Goal: Task Accomplishment & Management: Manage account settings

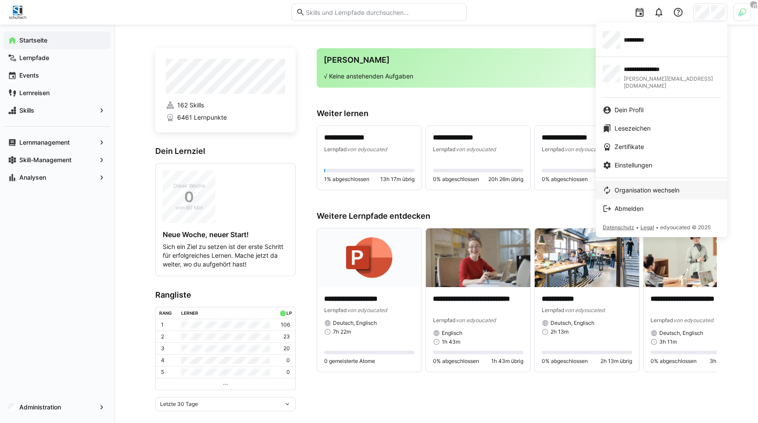
click at [651, 186] on span "Organisation wechseln" at bounding box center [646, 190] width 65 height 9
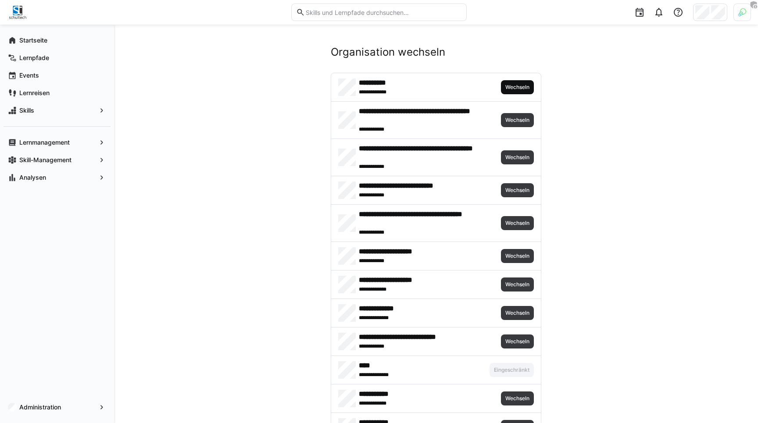
click at [527, 81] on span "Wechseln" at bounding box center [517, 87] width 33 height 14
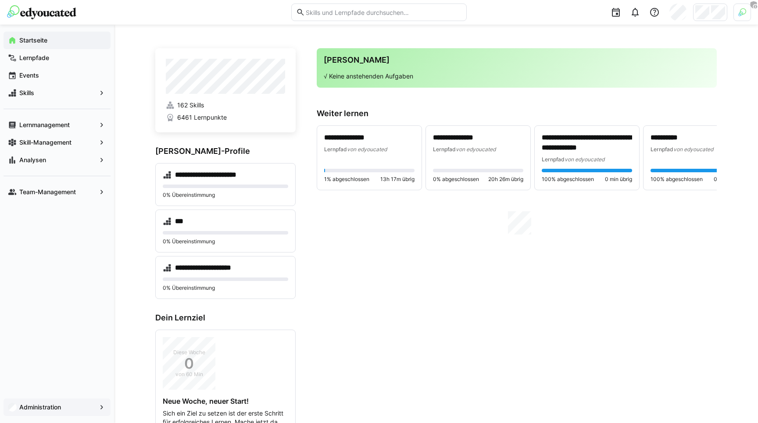
click at [69, 406] on span "Administration" at bounding box center [57, 407] width 78 height 9
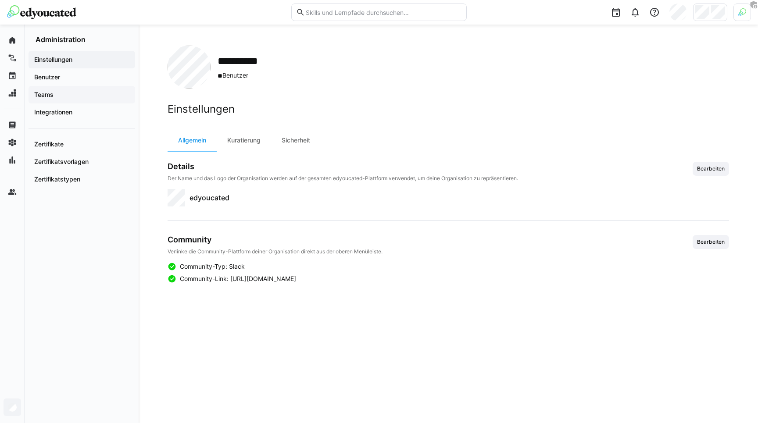
click at [64, 97] on span "Teams" at bounding box center [82, 94] width 98 height 9
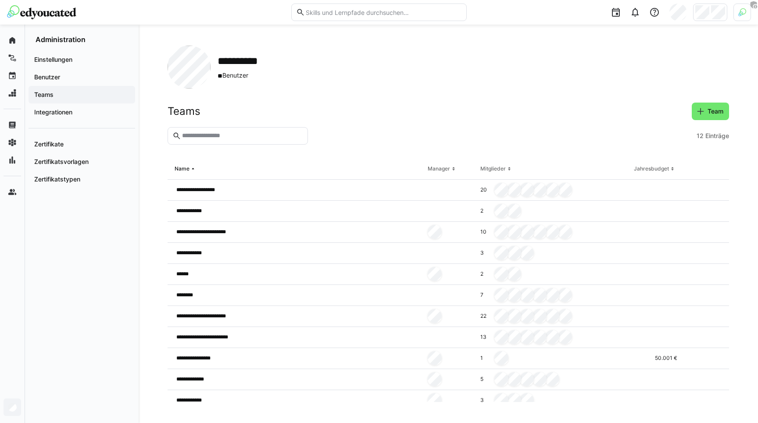
click at [719, 22] on div at bounding box center [612, 12] width 278 height 25
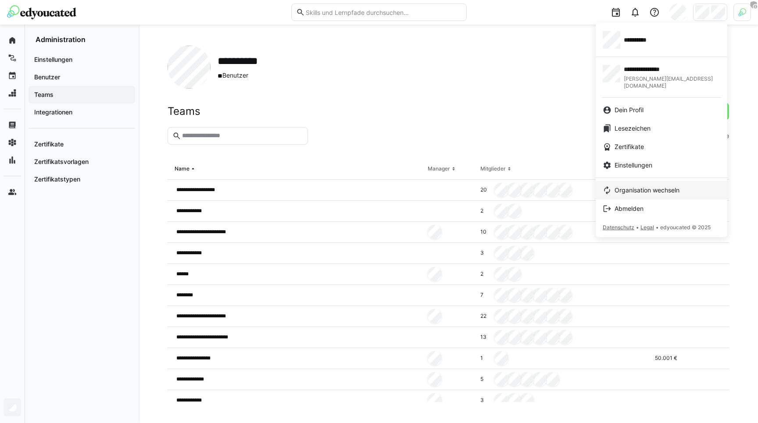
click at [662, 186] on span "Organisation wechseln" at bounding box center [646, 190] width 65 height 9
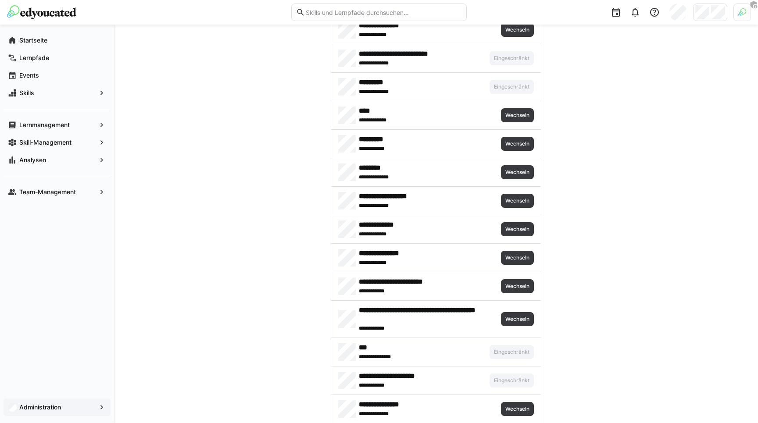
scroll to position [1160, 0]
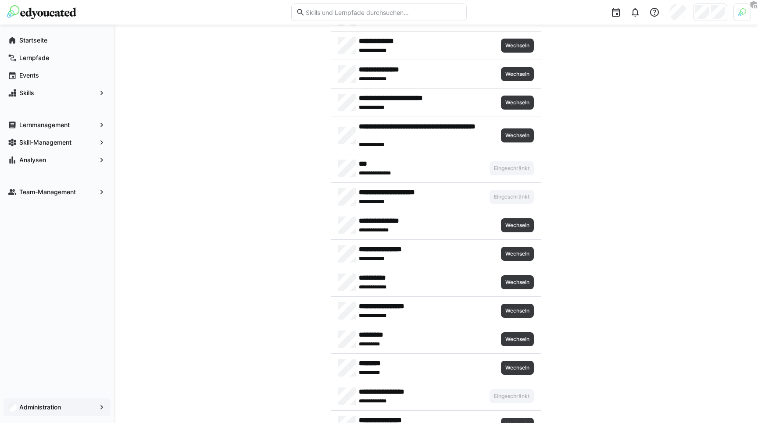
click at [736, 20] on div at bounding box center [742, 13] width 18 height 18
click at [648, 103] on span "Aktivieren" at bounding box center [645, 103] width 27 height 7
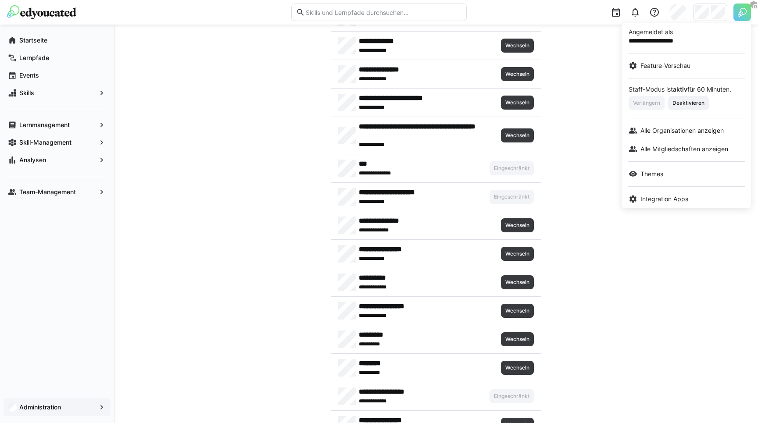
click at [701, 10] on div at bounding box center [379, 211] width 758 height 423
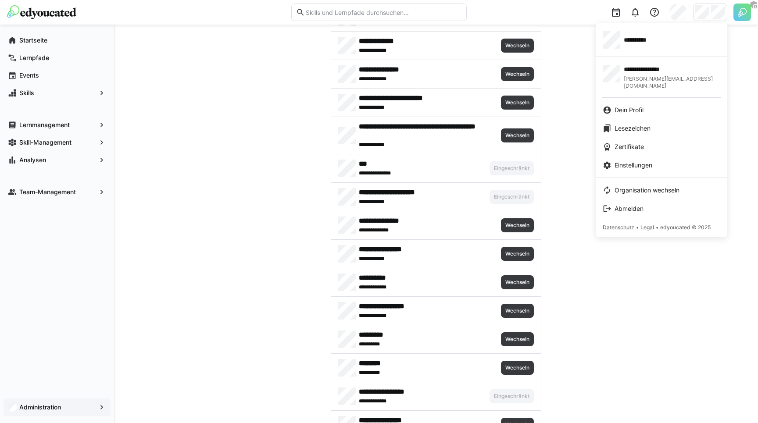
click at [574, 132] on div at bounding box center [379, 211] width 758 height 423
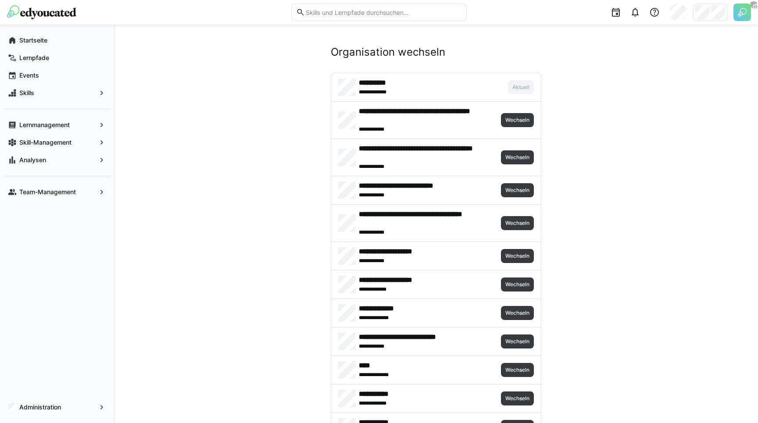
click at [467, 269] on div "**********" at bounding box center [436, 256] width 210 height 28
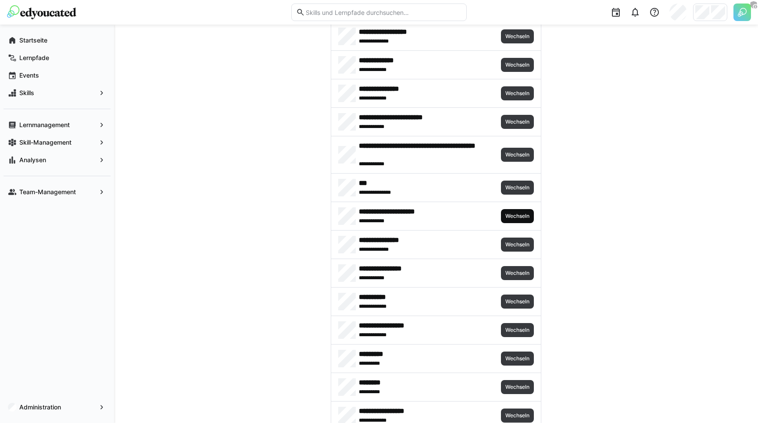
click at [506, 213] on span "Wechseln" at bounding box center [517, 216] width 26 height 7
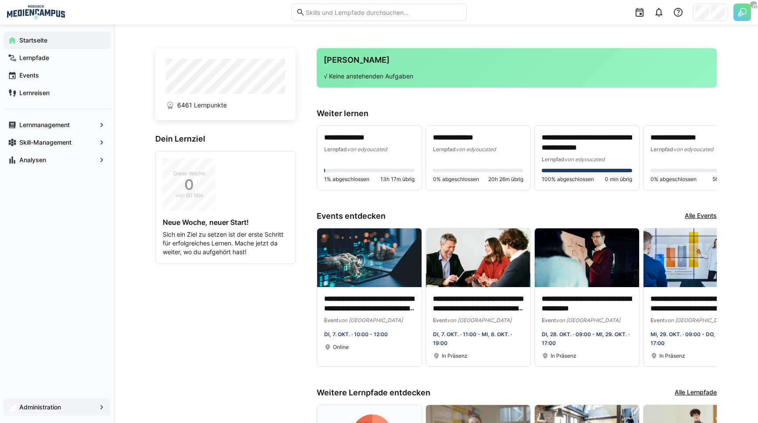
click at [81, 408] on span "Administration" at bounding box center [57, 407] width 78 height 9
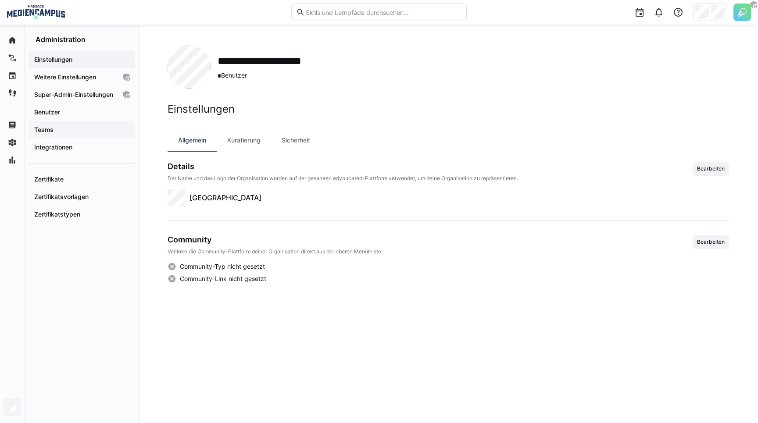
click at [58, 134] on span "Teams" at bounding box center [82, 129] width 98 height 9
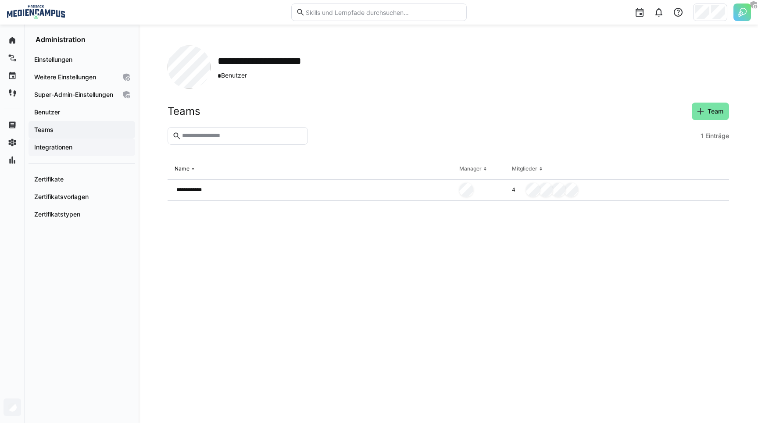
click at [75, 152] on span "Integrationen" at bounding box center [82, 147] width 98 height 9
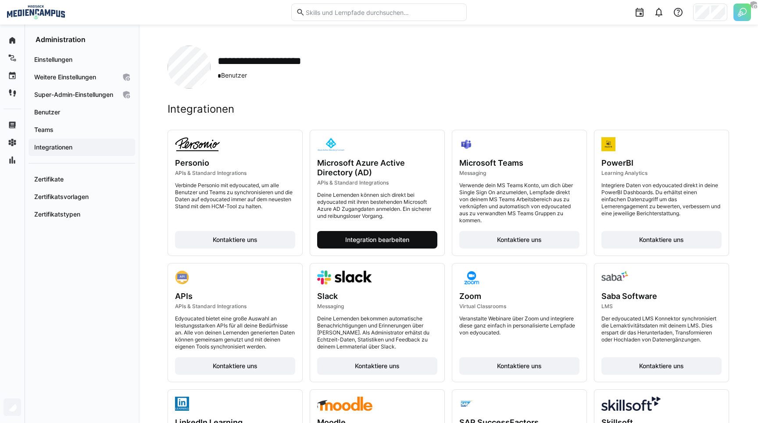
click at [351, 242] on span "Integration bearbeiten" at bounding box center [377, 239] width 67 height 9
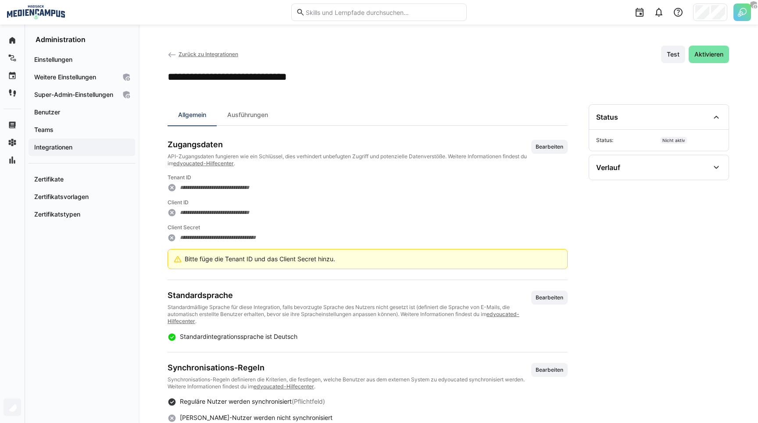
scroll to position [216, 0]
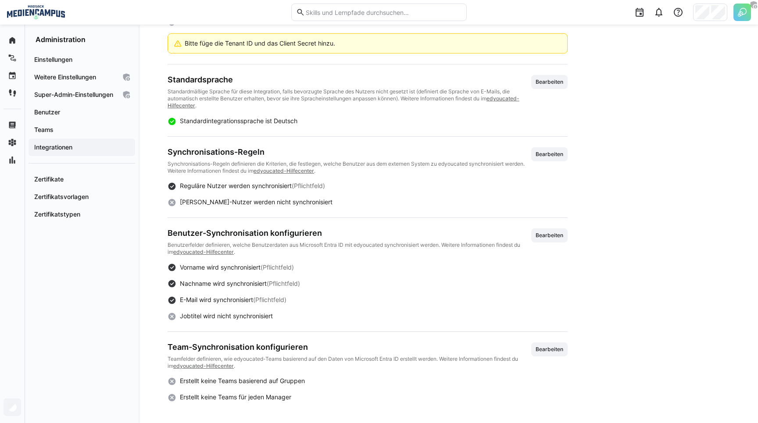
click at [323, 357] on p "Teamfelder definieren, wie edyoucated-Teams basierend auf den Daten von Microso…" at bounding box center [348, 363] width 363 height 14
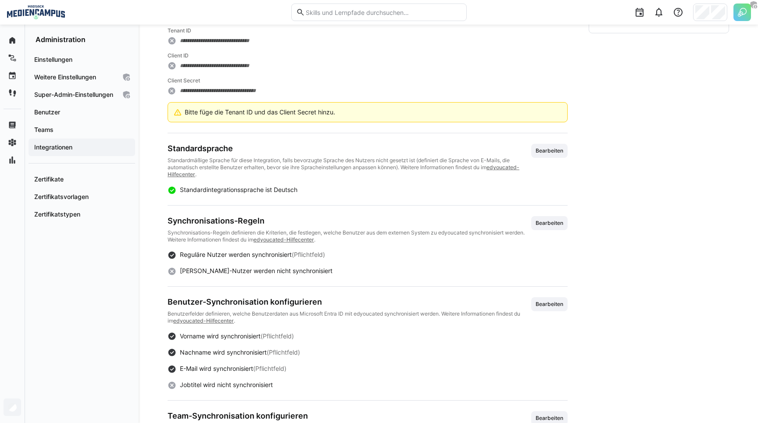
scroll to position [142, 0]
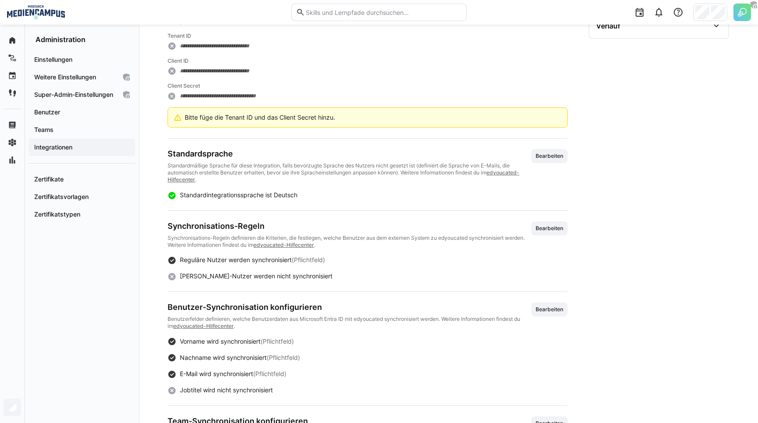
click at [304, 316] on p "Benutzerfelder definieren, welche Benutzerdaten aus Microsoft Entra ID mit edyo…" at bounding box center [348, 323] width 363 height 14
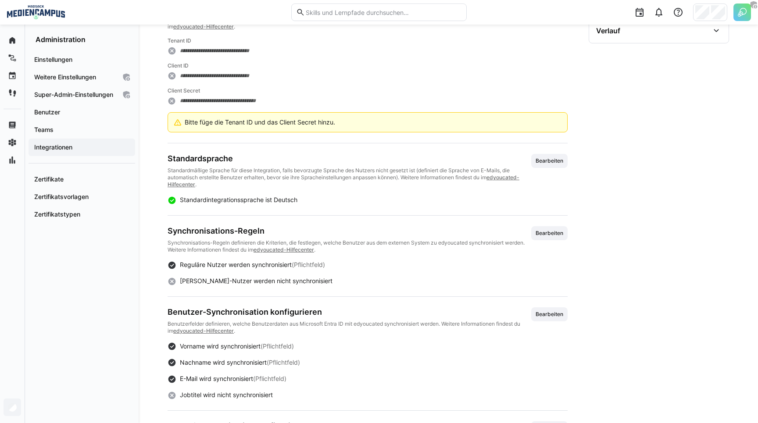
scroll to position [216, 0]
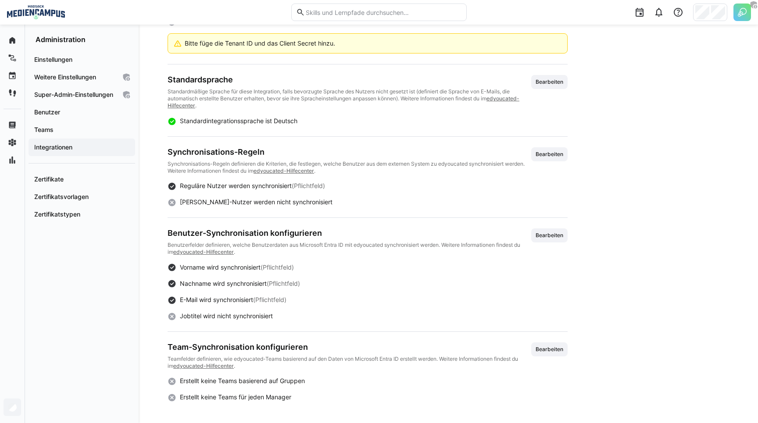
click at [635, 74] on section "**********" at bounding box center [658, 145] width 140 height 513
click at [169, 68] on app-hcm-microsoft-entra-integration-details-general "**********" at bounding box center [367, 163] width 400 height 478
click at [154, 205] on div "**********" at bounding box center [448, 116] width 619 height 614
click at [156, 211] on div "**********" at bounding box center [448, 116] width 619 height 614
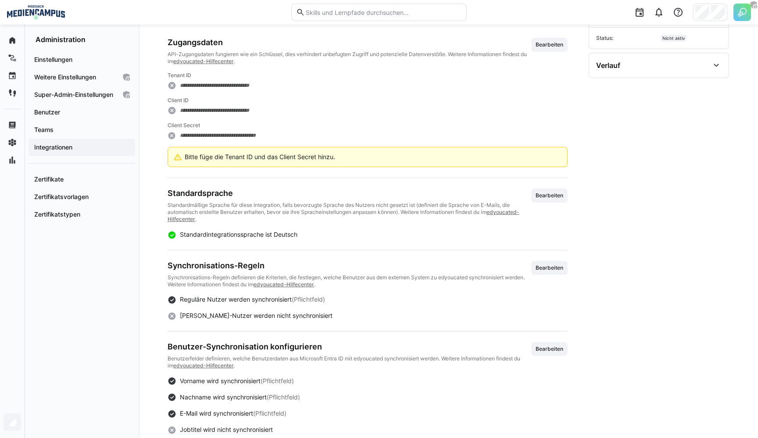
scroll to position [201, 0]
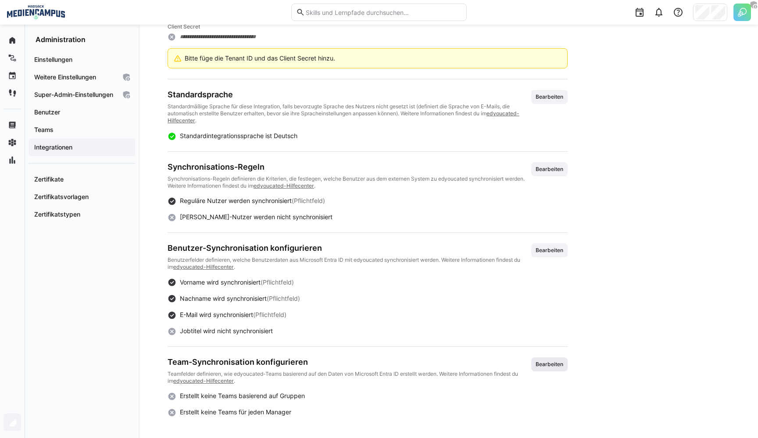
click at [543, 362] on span "Bearbeiten" at bounding box center [548, 364] width 29 height 7
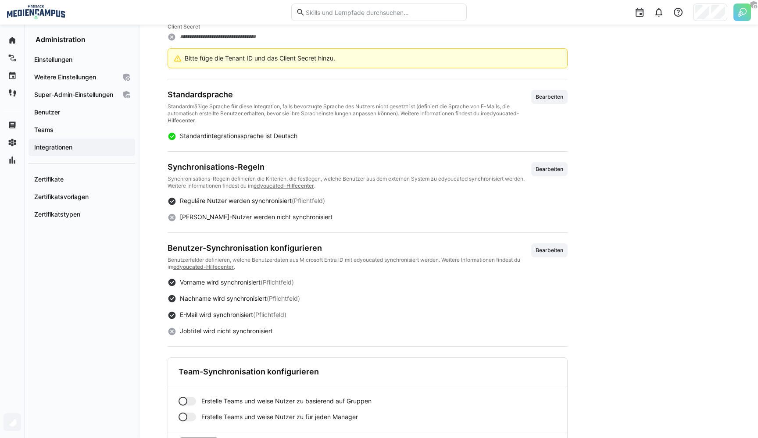
scroll to position [245, 0]
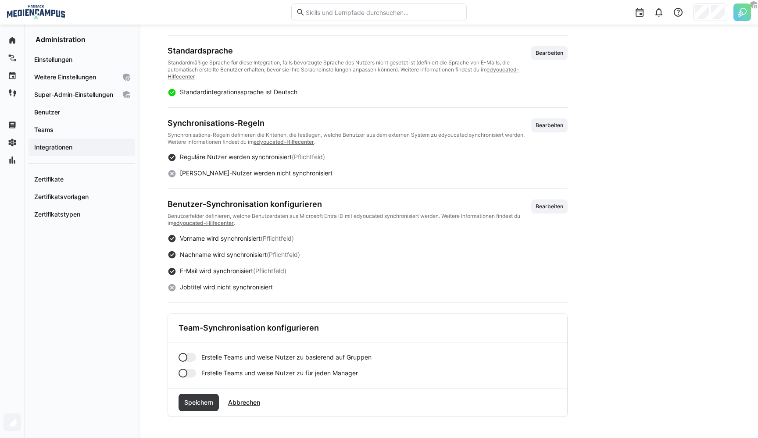
click at [207, 373] on span "Erstelle Teams und weise Nutzer zu für jeden Manager" at bounding box center [279, 373] width 157 height 9
click at [187, 372] on div at bounding box center [191, 373] width 9 height 9
click at [200, 356] on app-toggle "Erstelle Teams und weise Nutzer zu basierend auf Gruppen" at bounding box center [367, 357] width 378 height 9
click at [181, 355] on div at bounding box center [187, 357] width 18 height 9
click at [190, 356] on div at bounding box center [187, 357] width 18 height 9
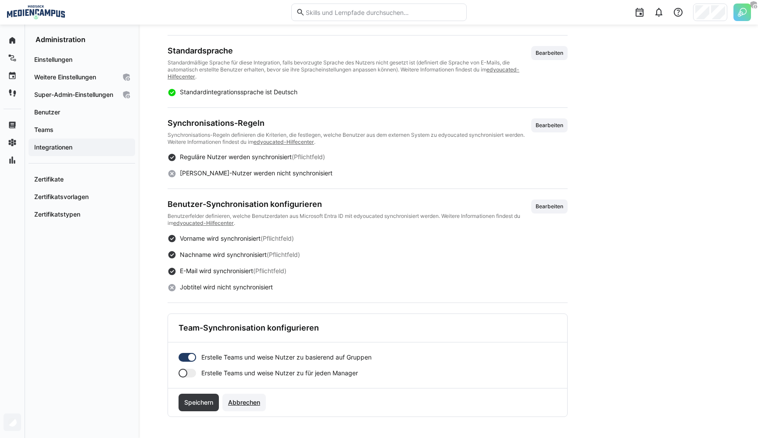
click at [244, 409] on span "Abbrechen" at bounding box center [243, 403] width 43 height 18
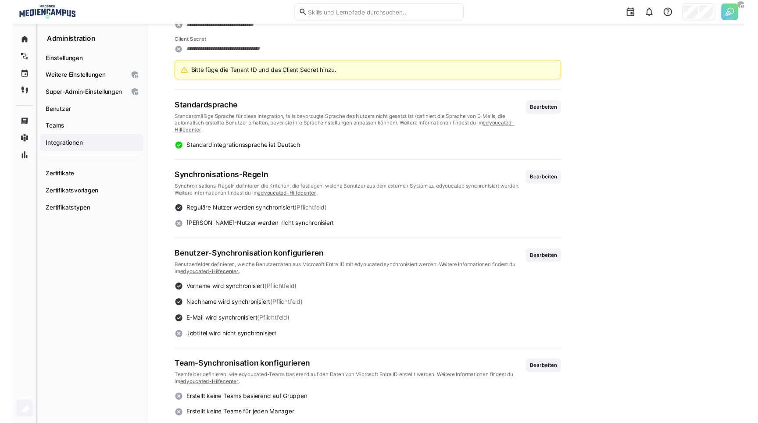
scroll to position [201, 0]
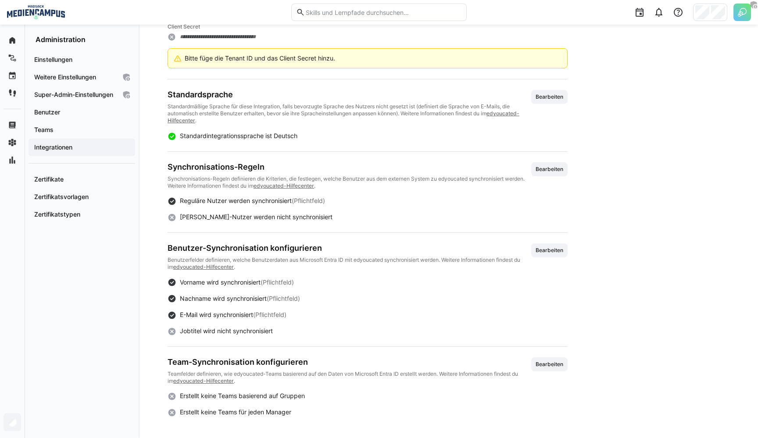
click at [217, 412] on span "Erstellt keine Teams für jeden Manager" at bounding box center [235, 411] width 111 height 7
drag, startPoint x: 181, startPoint y: 413, endPoint x: 294, endPoint y: 413, distance: 113.1
click at [295, 413] on div "Erstellt keine Teams für jeden Manager" at bounding box center [367, 412] width 400 height 9
click at [223, 408] on div "Erstellt keine Teams für jeden Manager" at bounding box center [367, 412] width 400 height 9
click at [185, 415] on span "Erstellt keine Teams für jeden Manager" at bounding box center [235, 411] width 111 height 7
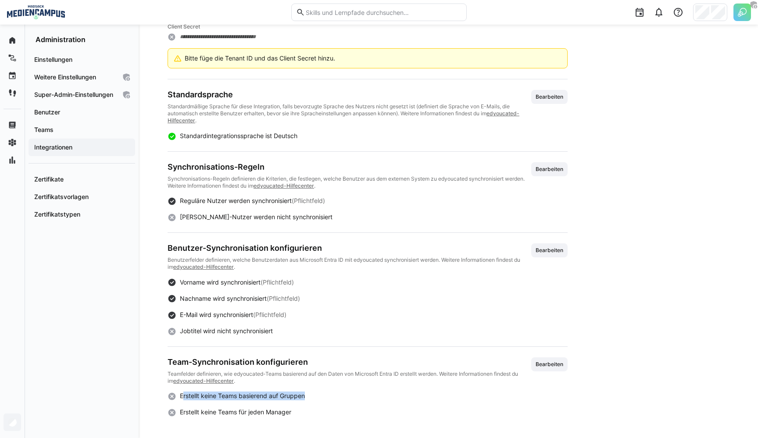
drag, startPoint x: 181, startPoint y: 396, endPoint x: 310, endPoint y: 398, distance: 128.9
click at [310, 398] on div "Erstellt keine Teams basierend auf Gruppen" at bounding box center [367, 395] width 400 height 9
drag, startPoint x: 305, startPoint y: 398, endPoint x: 181, endPoint y: 394, distance: 124.1
click at [181, 394] on span "Erstellt keine Teams basierend auf Gruppen" at bounding box center [242, 395] width 125 height 7
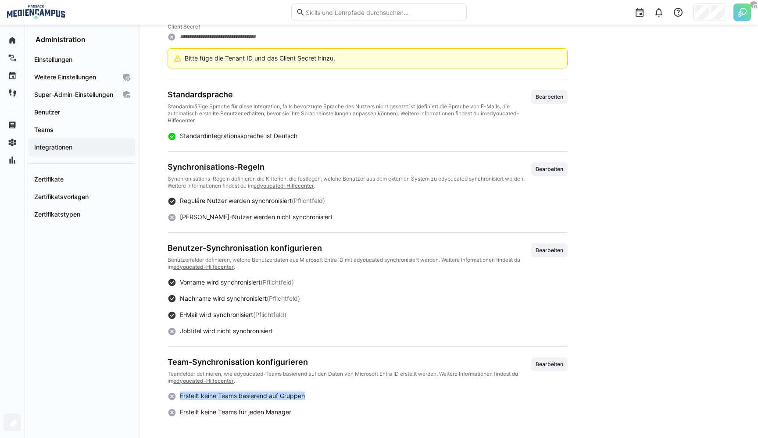
click at [263, 395] on span "Erstellt keine Teams basierend auf Gruppen" at bounding box center [242, 395] width 125 height 7
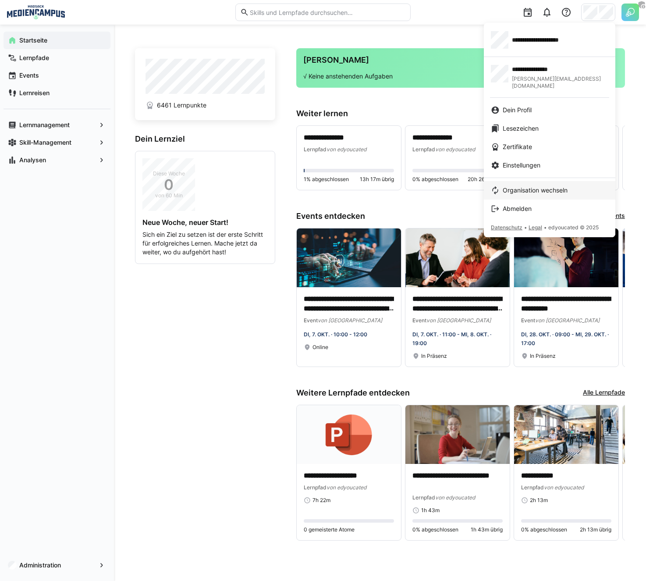
click at [520, 186] on span "Organisation wechseln" at bounding box center [535, 190] width 65 height 9
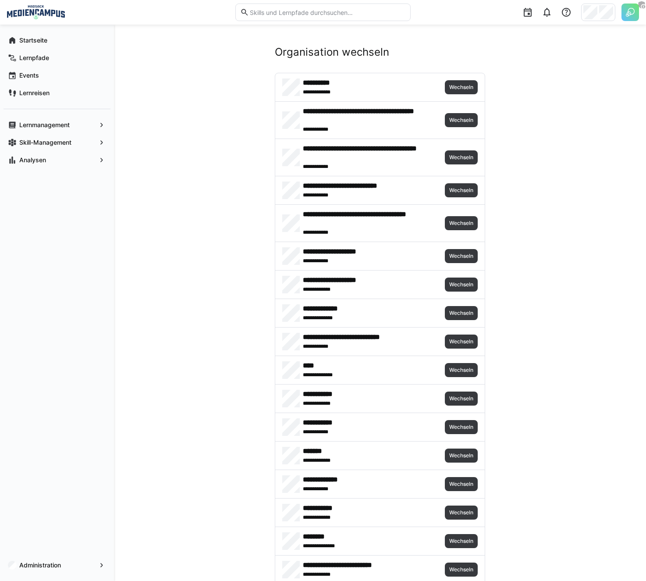
scroll to position [626, 0]
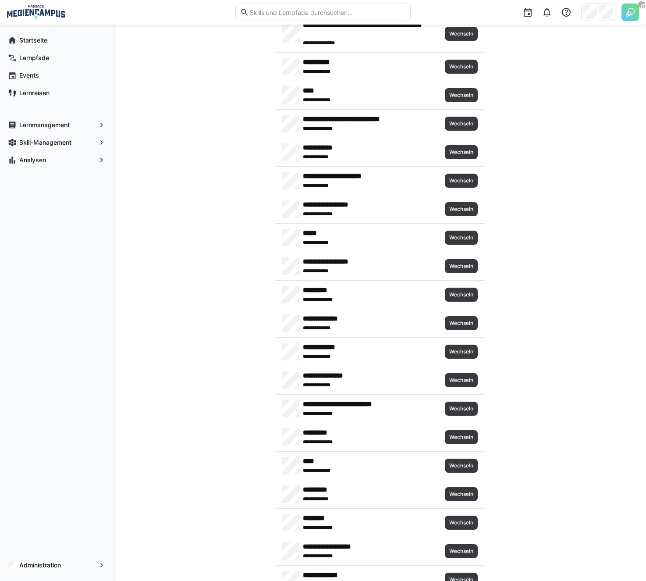
click at [466, 285] on div "**********" at bounding box center [380, 295] width 210 height 28
click at [466, 294] on span "Wechseln" at bounding box center [461, 294] width 26 height 7
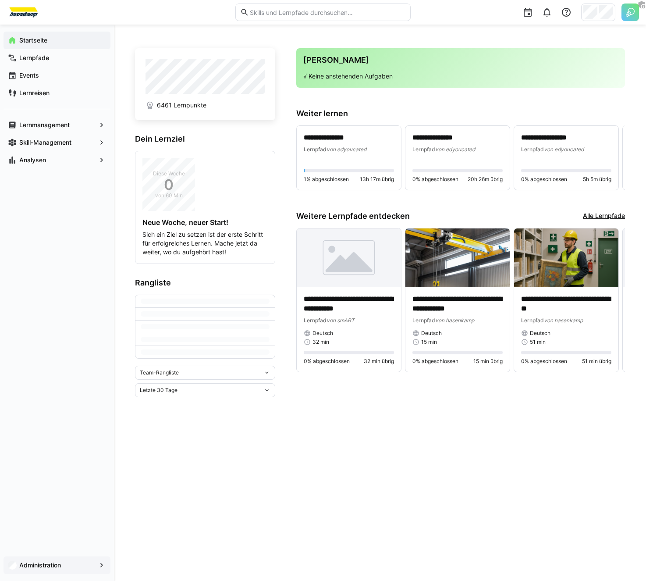
click at [62, 560] on div "Administration" at bounding box center [57, 565] width 107 height 18
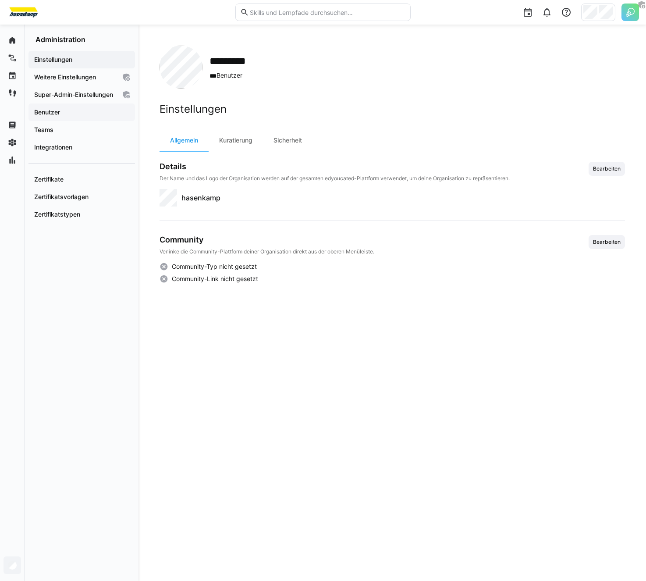
click at [102, 117] on span "Benutzer" at bounding box center [82, 112] width 98 height 9
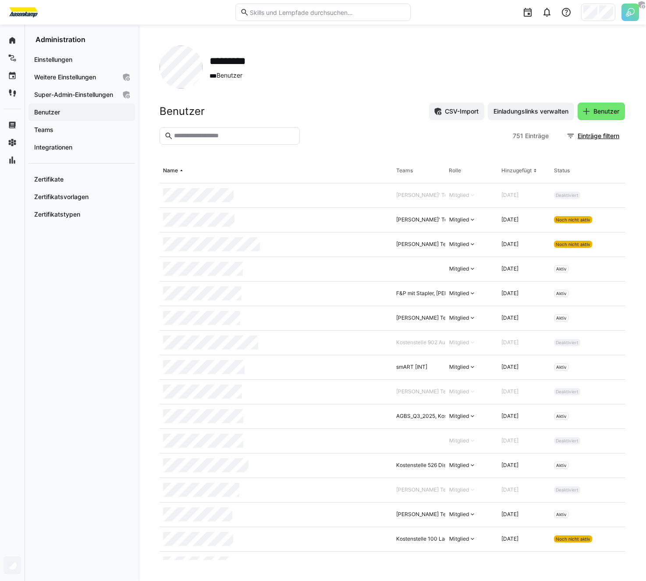
click at [252, 135] on input "text" at bounding box center [234, 136] width 122 height 8
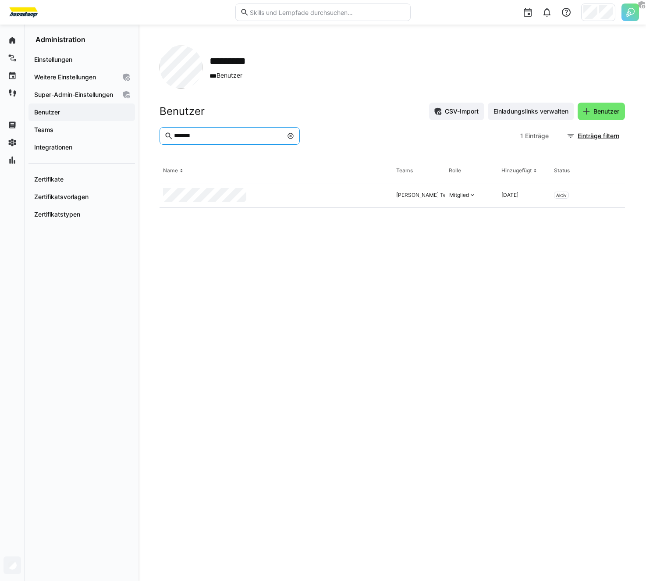
click at [219, 224] on eds-table "Name Teams Rolle Hinzugefügt Status [PERSON_NAME] Team, Kostenstelle 062 Kunst …" at bounding box center [393, 359] width 466 height 401
click at [369, 406] on eds-table "Name Teams Rolle Hinzugefügt Status [PERSON_NAME] Team, Kostenstelle 062 Kunst …" at bounding box center [393, 359] width 466 height 401
click at [203, 139] on input "*******" at bounding box center [228, 136] width 110 height 8
type input "*******"
click at [381, 245] on eds-table "Name Teams Rolle Hinzugefügt Status [PERSON_NAME] Team, Kostenstelle 062 Kunst …" at bounding box center [393, 359] width 466 height 401
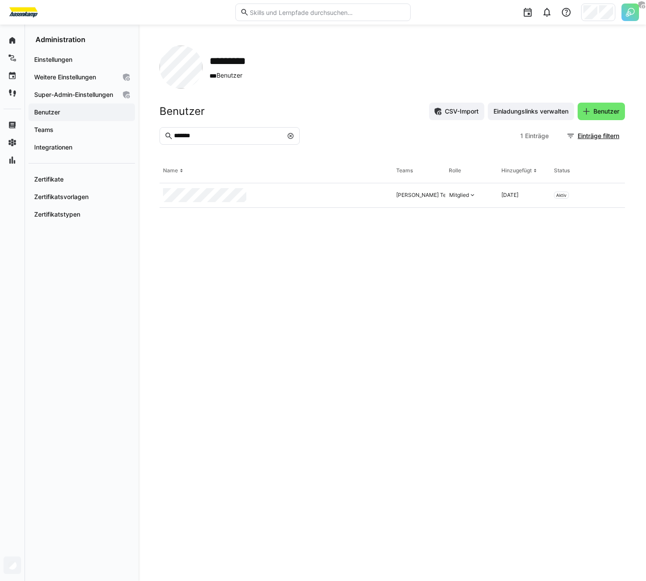
click at [577, 12] on img at bounding box center [631, 13] width 18 height 18
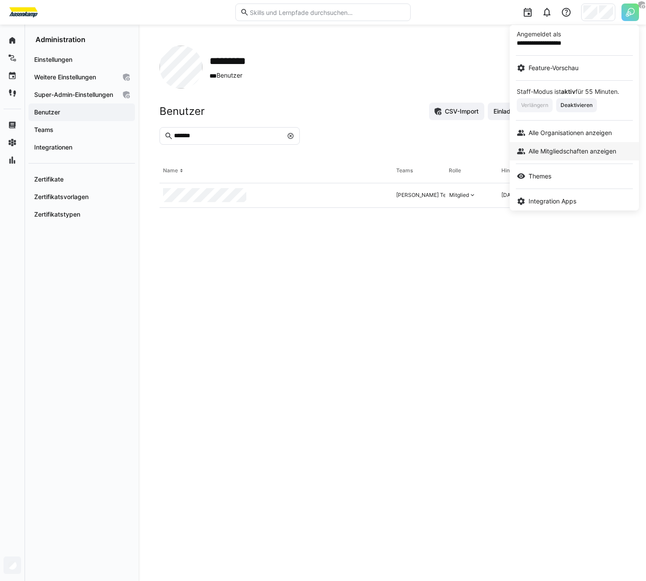
click at [539, 148] on span "Alle Mitgliedschaften anzeigen" at bounding box center [573, 151] width 88 height 9
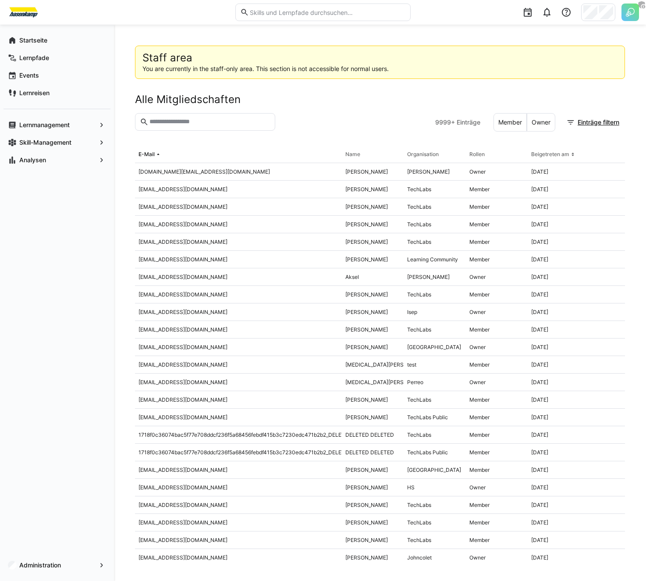
click at [164, 135] on section "9999+ Einträge Member Owner Einträge filtern" at bounding box center [380, 129] width 490 height 32
click at [170, 128] on eds-input at bounding box center [205, 122] width 140 height 18
click at [170, 123] on input "text" at bounding box center [210, 122] width 122 height 8
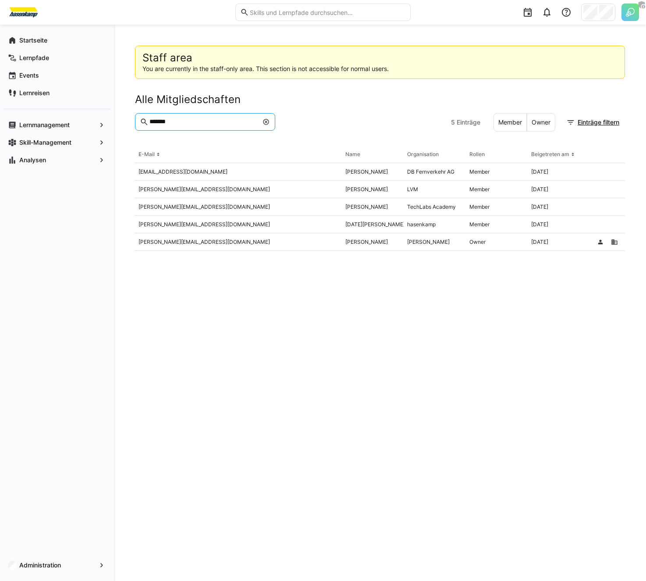
type input "*******"
click at [187, 275] on app-staff-area "Staff area You are currently in the staff-only area. This section is not access…" at bounding box center [380, 303] width 490 height 514
click at [204, 277] on app-staff-area "Staff area You are currently in the staff-only area. This section is not access…" at bounding box center [380, 303] width 490 height 514
click at [204, 279] on app-staff-area "Staff area You are currently in the staff-only area. This section is not access…" at bounding box center [380, 303] width 490 height 514
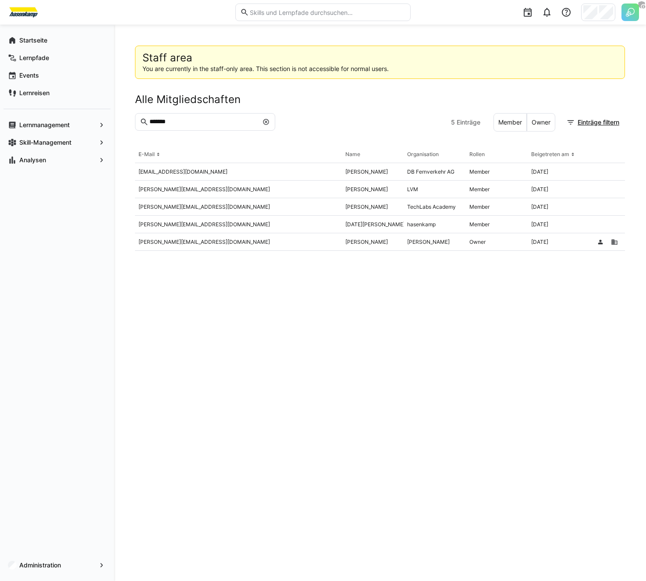
click at [204, 279] on app-staff-area "Staff area You are currently in the staff-only area. This section is not access…" at bounding box center [380, 303] width 490 height 514
click at [458, 300] on app-staff-area "Staff area You are currently in the staff-only area. This section is not access…" at bounding box center [380, 303] width 490 height 514
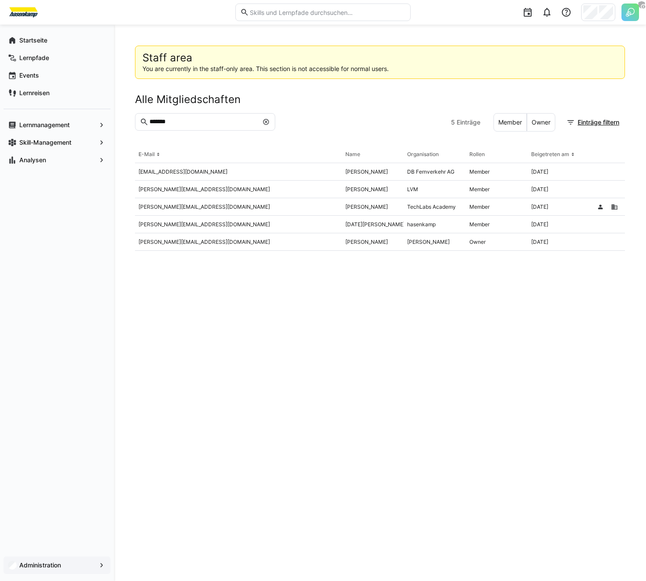
click at [78, 563] on span "Administration" at bounding box center [57, 565] width 78 height 9
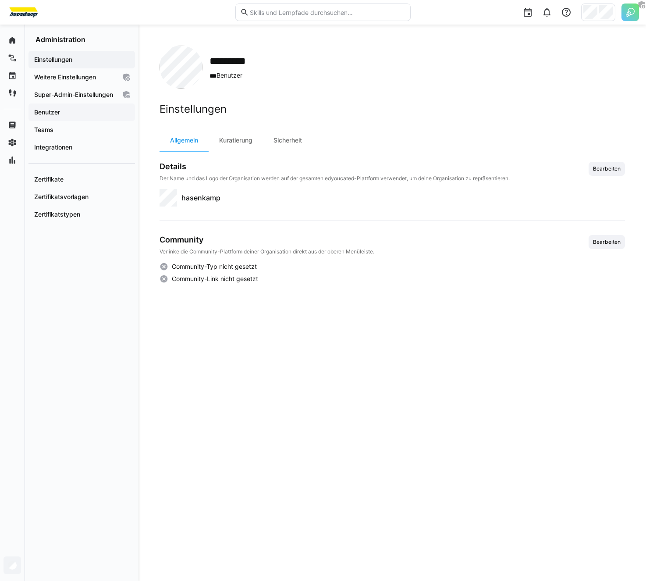
click at [62, 117] on span "Benutzer" at bounding box center [82, 112] width 98 height 9
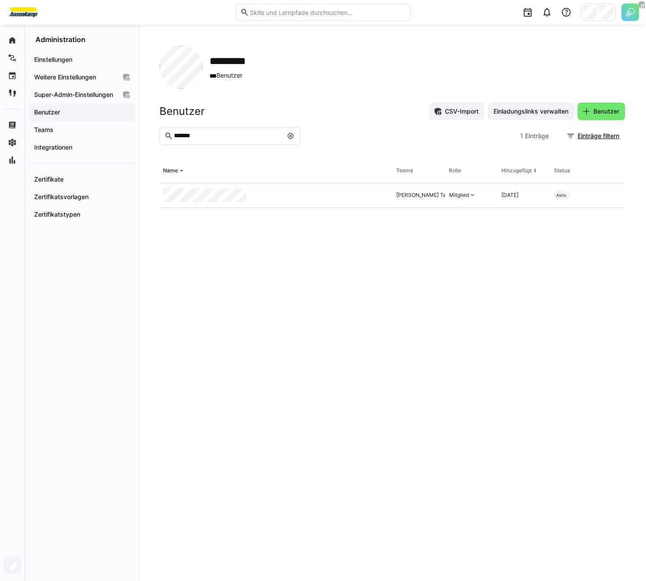
click at [288, 136] on eds-icon at bounding box center [290, 135] width 7 height 7
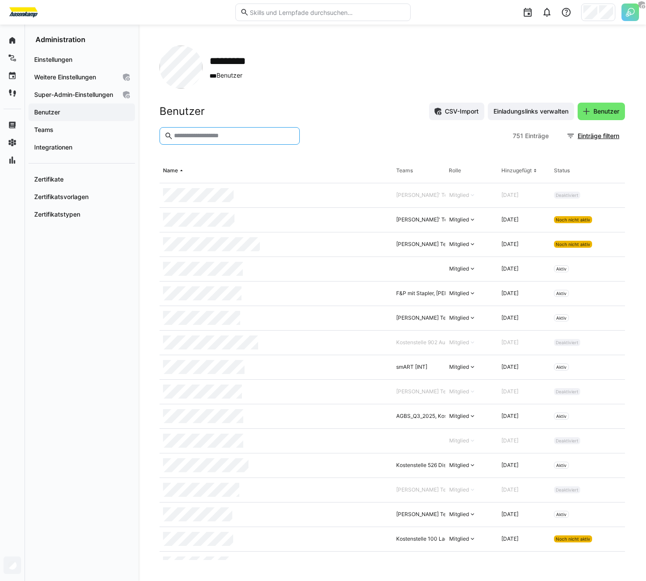
click at [227, 132] on input "text" at bounding box center [234, 136] width 122 height 8
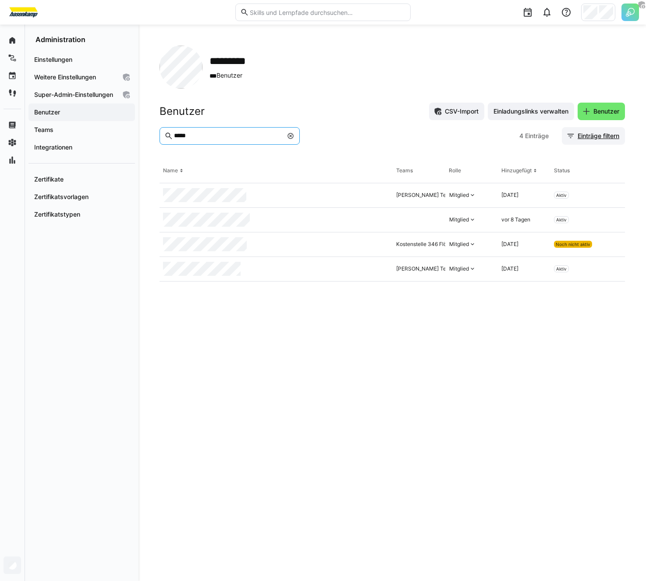
click at [577, 138] on span "Einträge filtern" at bounding box center [598, 136] width 44 height 9
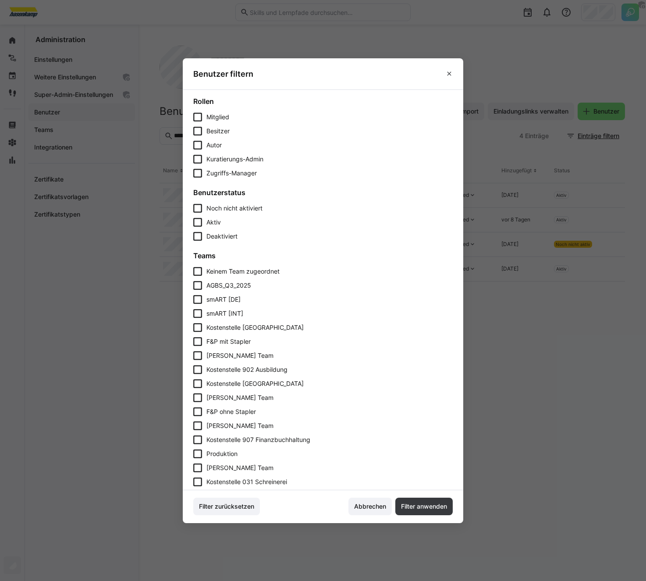
click at [218, 235] on span "Deaktiviert" at bounding box center [221, 235] width 31 height 7
click at [412, 512] on span "Filter anwenden" at bounding box center [423, 507] width 57 height 18
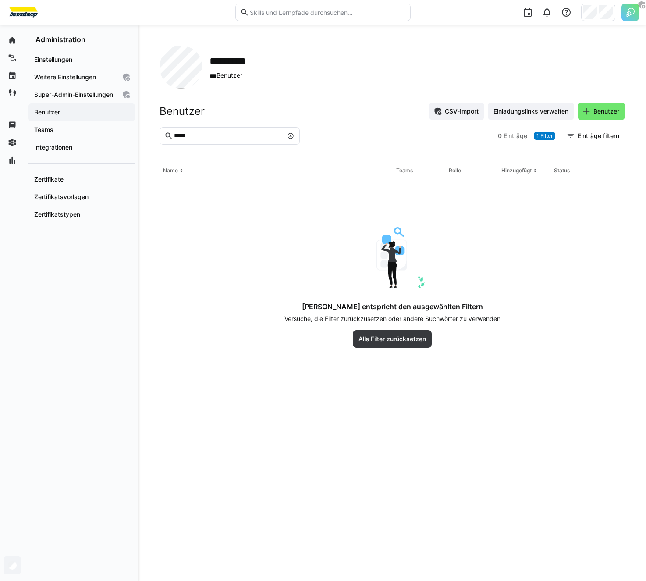
click at [219, 139] on input "*****" at bounding box center [228, 136] width 110 height 8
type input "*******"
click at [295, 135] on span at bounding box center [290, 136] width 9 height 9
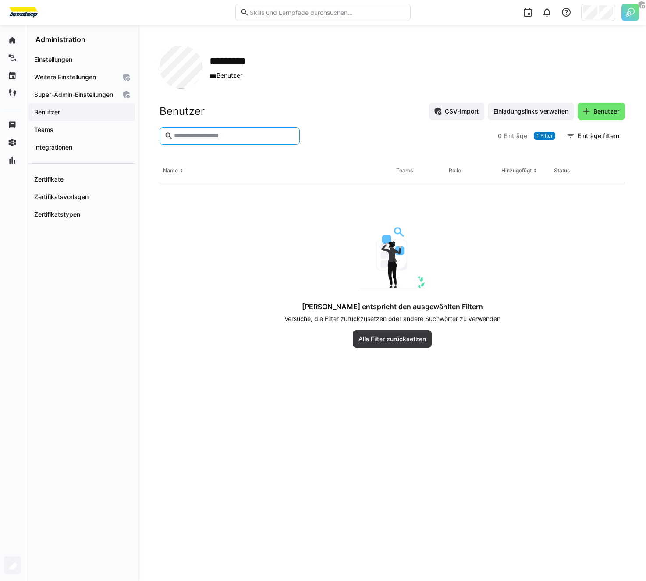
click at [330, 129] on div at bounding box center [398, 136] width 191 height 18
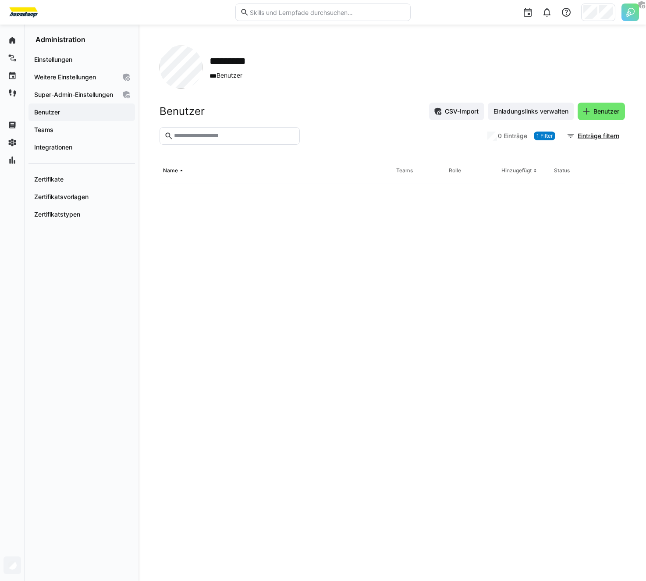
click at [330, 129] on div at bounding box center [393, 136] width 181 height 18
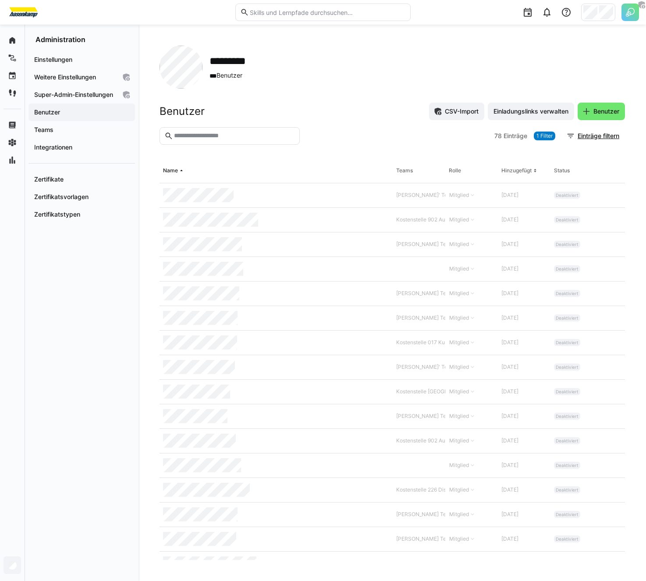
click at [330, 129] on div at bounding box center [397, 136] width 188 height 18
click at [315, 34] on div "********* *** Benutzer Benutzer CSV-Import Einladungslinks verwalten Benutzer 7…" at bounding box center [393, 303] width 508 height 556
click at [344, 71] on div "********* *** Benutzer" at bounding box center [393, 67] width 466 height 43
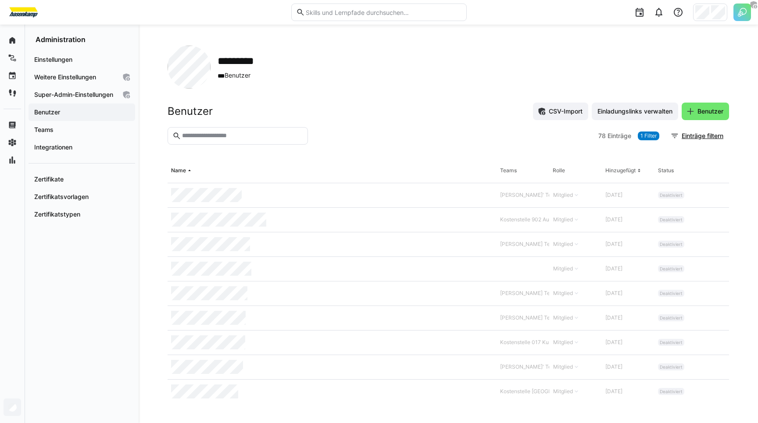
click at [488, 62] on div "********* *** Benutzer" at bounding box center [447, 67] width 561 height 43
click at [422, 109] on div "Benutzer CSV-Import Einladungslinks verwalten Benutzer" at bounding box center [447, 112] width 561 height 18
click at [244, 137] on input "text" at bounding box center [242, 136] width 122 height 8
